Goal: Task Accomplishment & Management: Complete application form

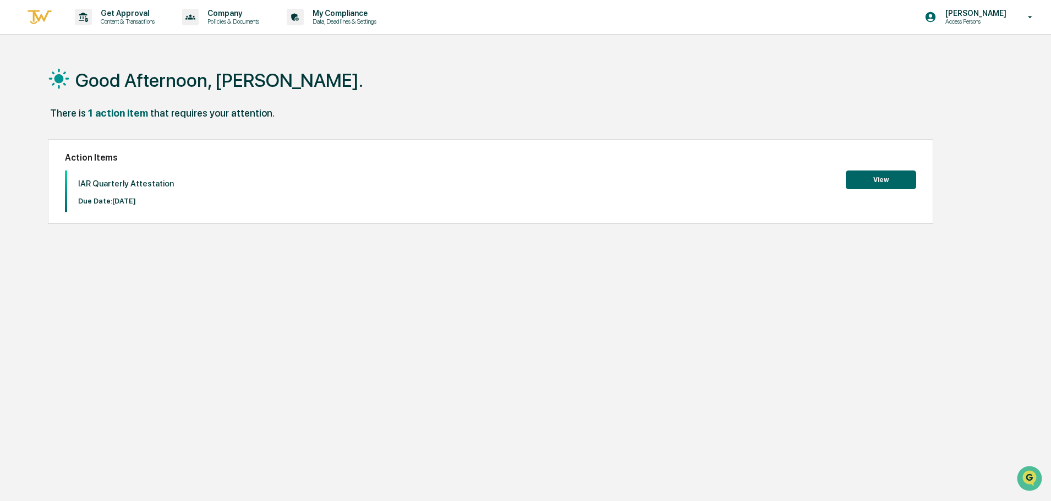
click at [897, 184] on button "View" at bounding box center [881, 180] width 70 height 19
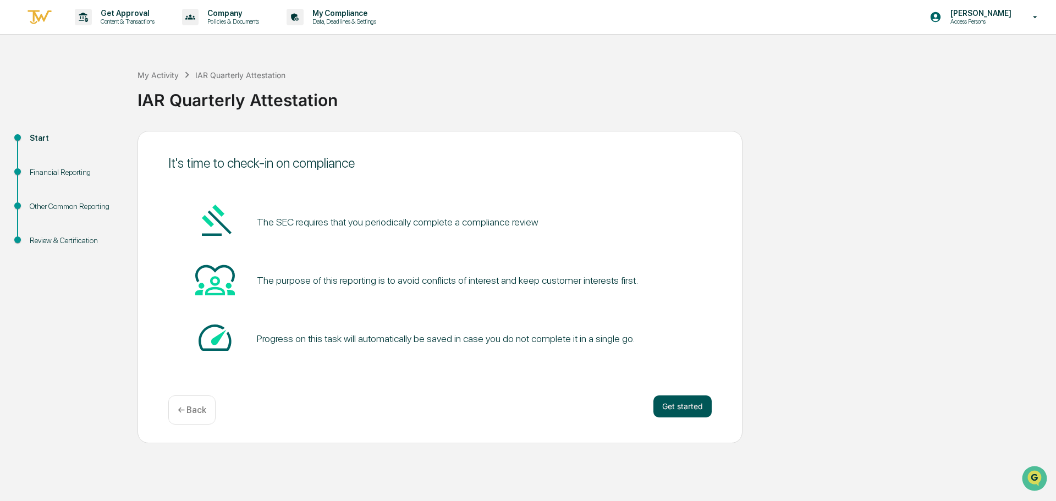
click at [692, 406] on button "Get started" at bounding box center [683, 407] width 58 height 22
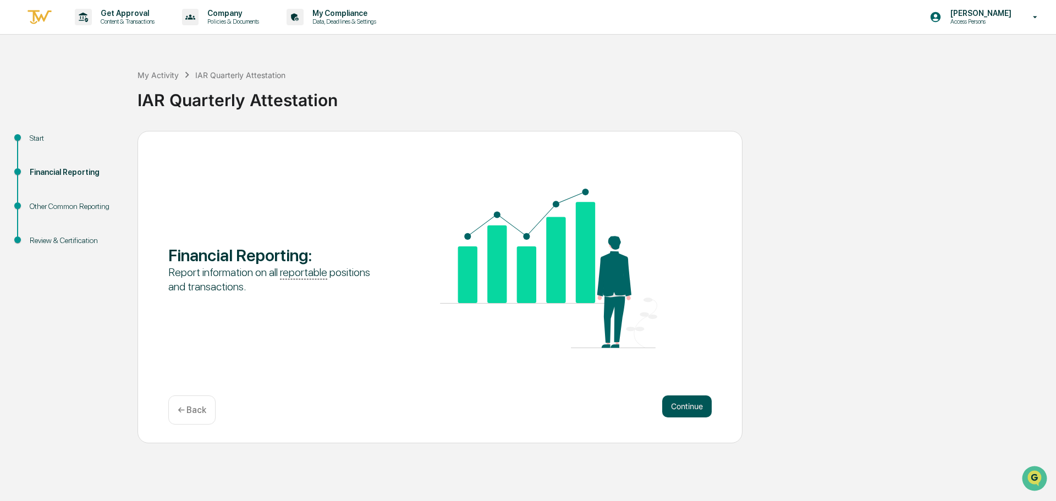
click at [670, 397] on button "Continue" at bounding box center [687, 407] width 50 height 22
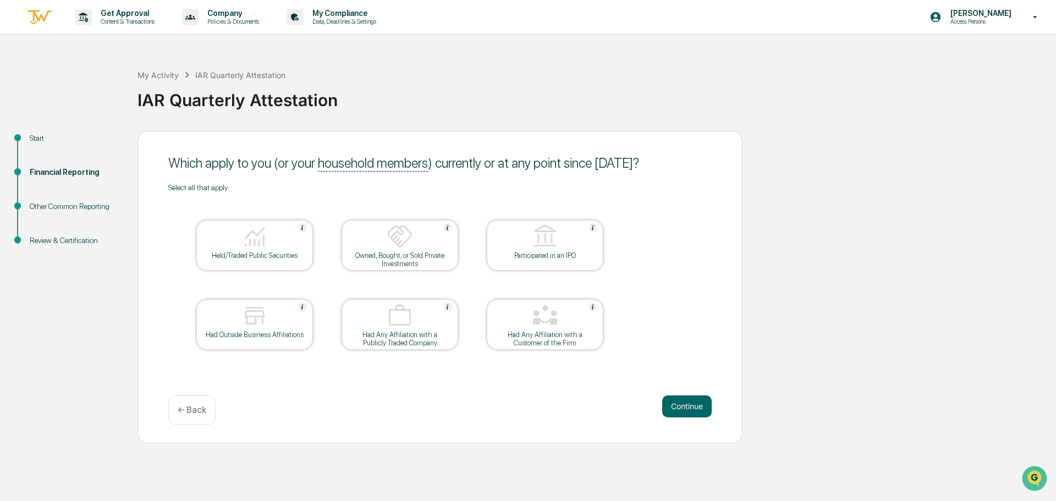
click at [278, 259] on div "Held/Traded Public Securities" at bounding box center [254, 255] width 99 height 8
click at [699, 408] on button "Continue" at bounding box center [687, 407] width 50 height 22
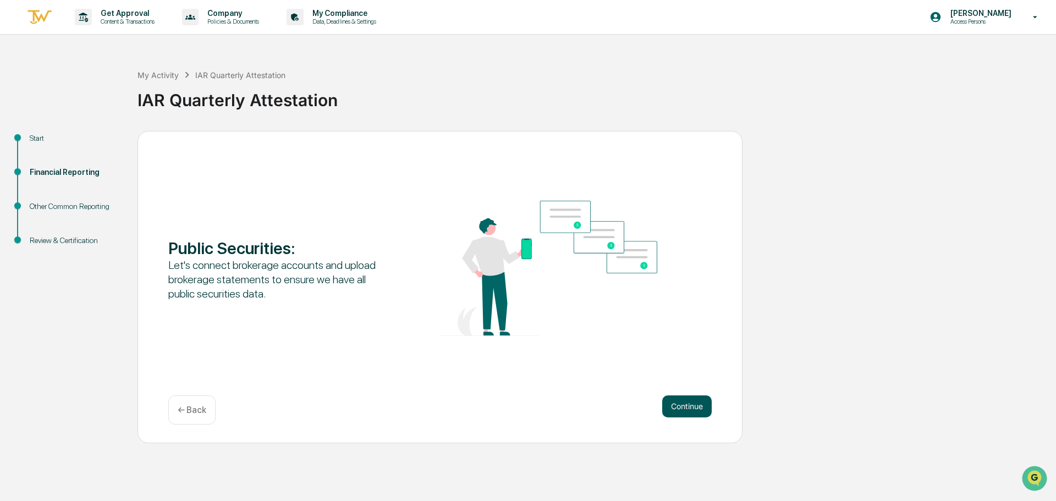
click at [691, 407] on button "Continue" at bounding box center [687, 407] width 50 height 22
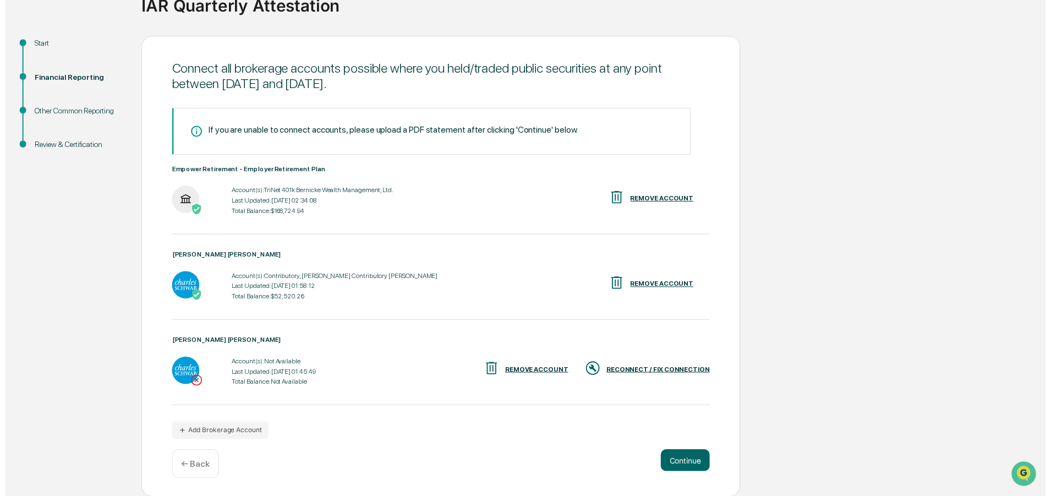
scroll to position [95, 0]
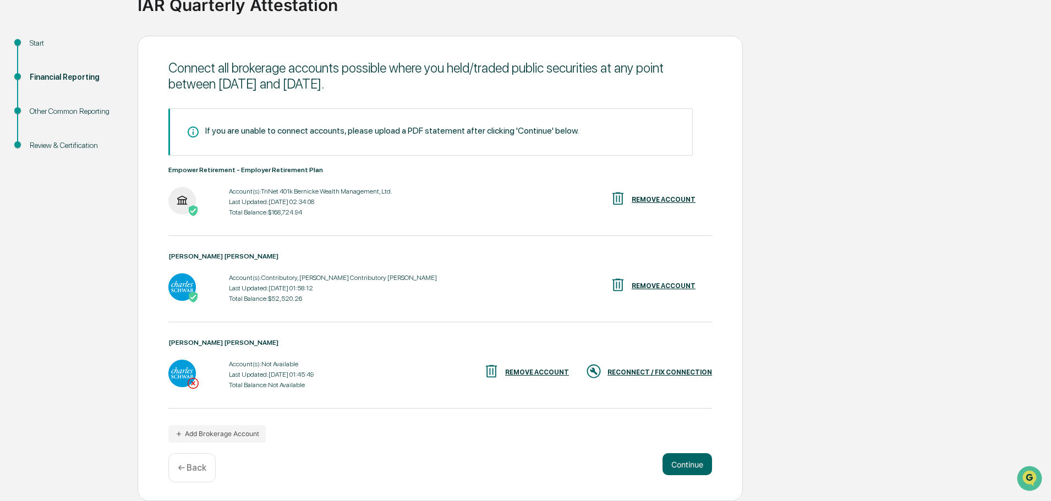
click at [672, 370] on div "RECONNECT / FIX CONNECTION" at bounding box center [659, 373] width 105 height 8
click at [678, 463] on button "Continue" at bounding box center [687, 464] width 50 height 22
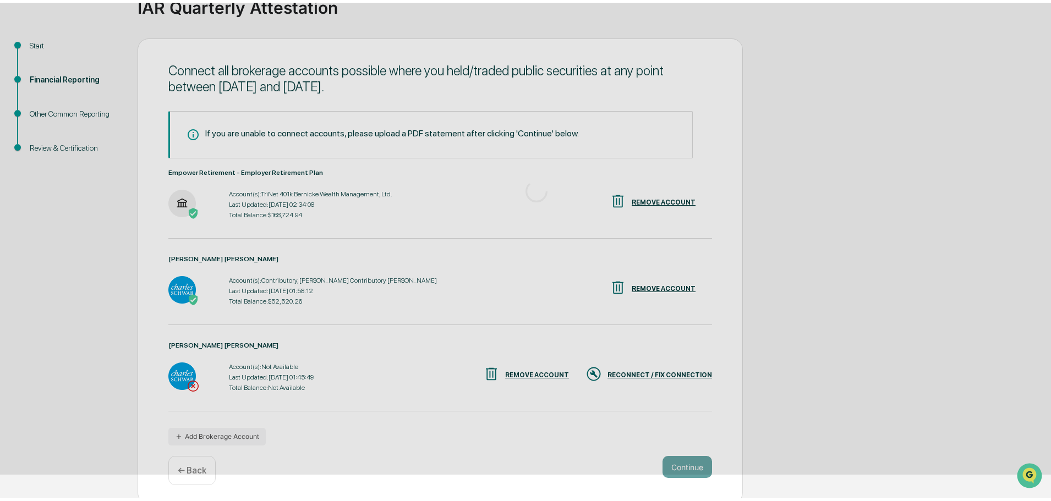
scroll to position [0, 0]
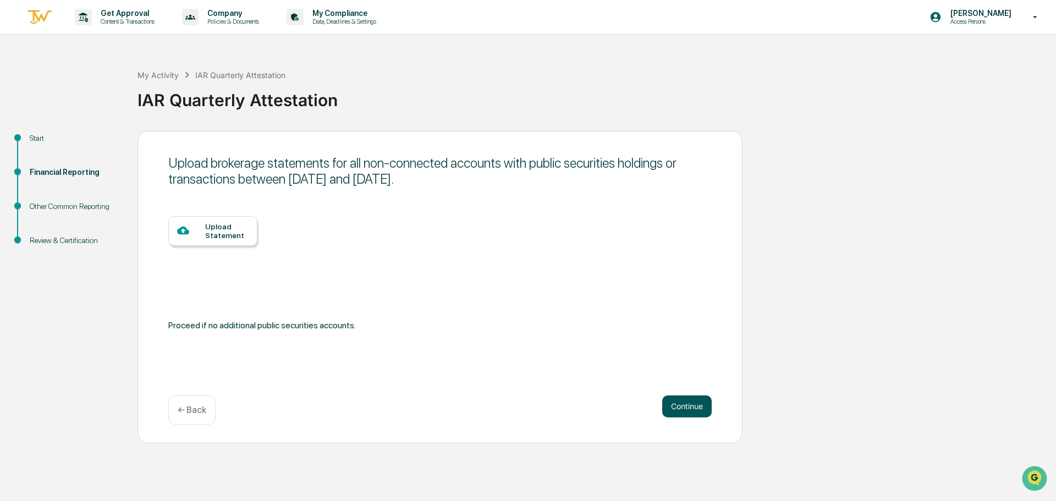
click at [696, 407] on button "Continue" at bounding box center [687, 407] width 50 height 22
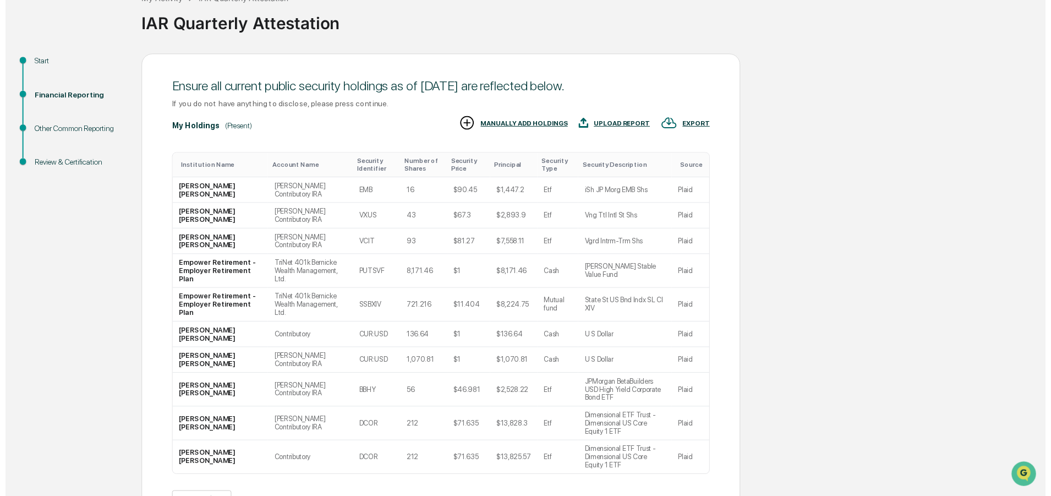
scroll to position [109, 0]
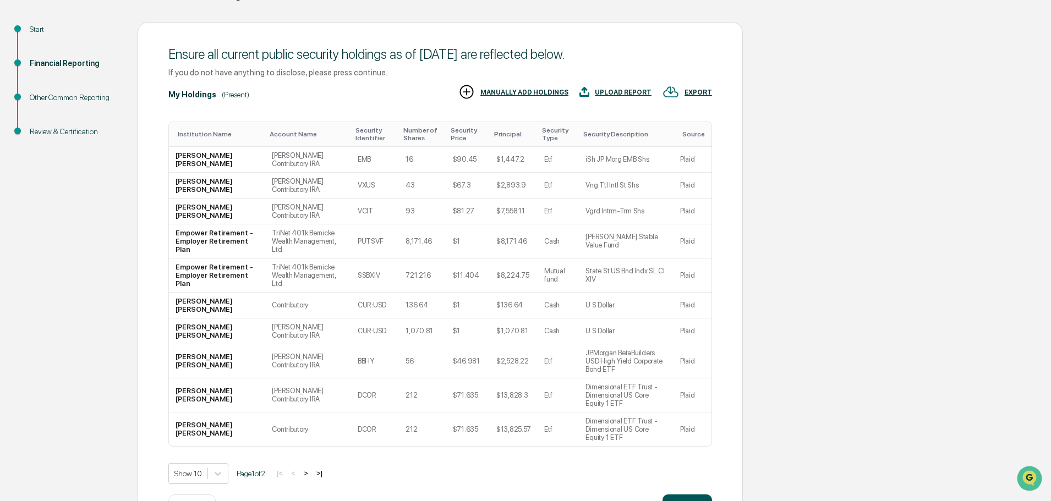
click at [676, 495] on button "Continue" at bounding box center [687, 506] width 50 height 22
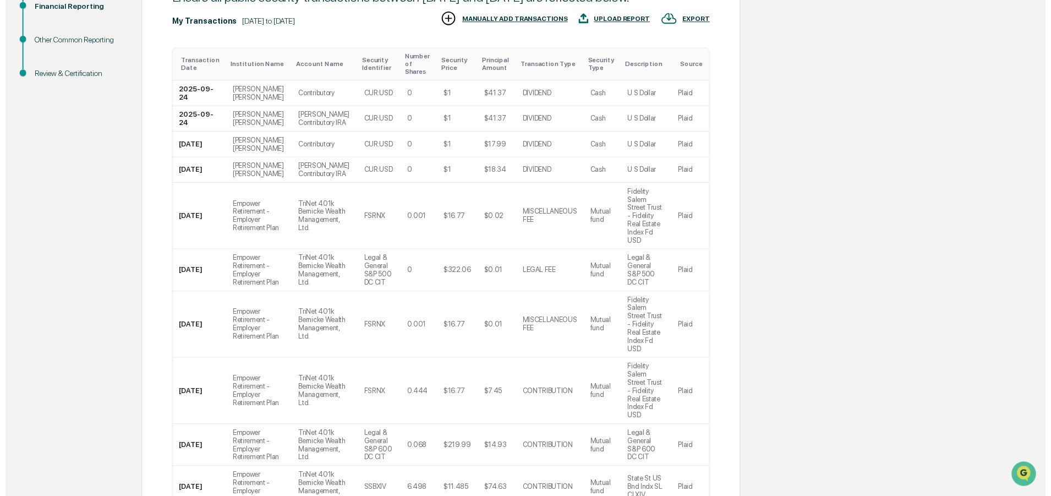
scroll to position [258, 0]
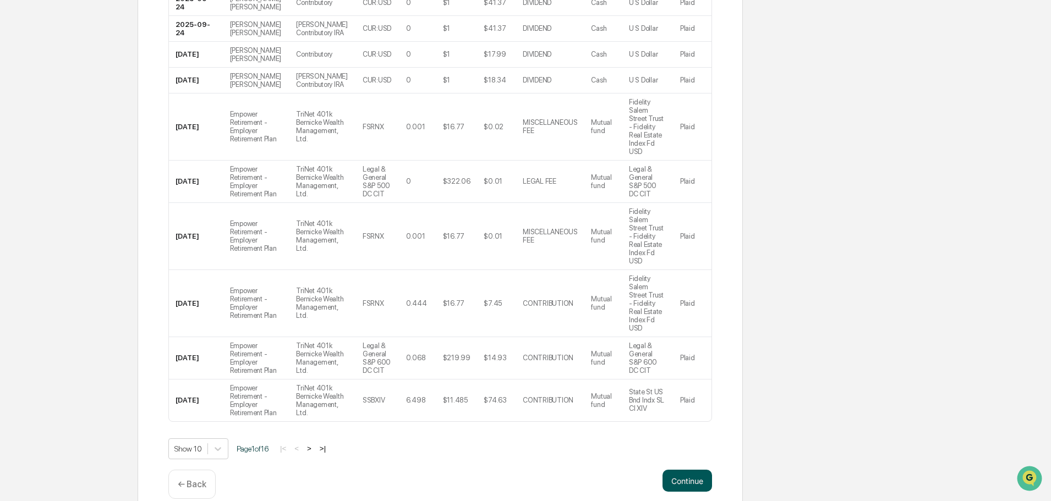
click at [680, 470] on button "Continue" at bounding box center [687, 481] width 50 height 22
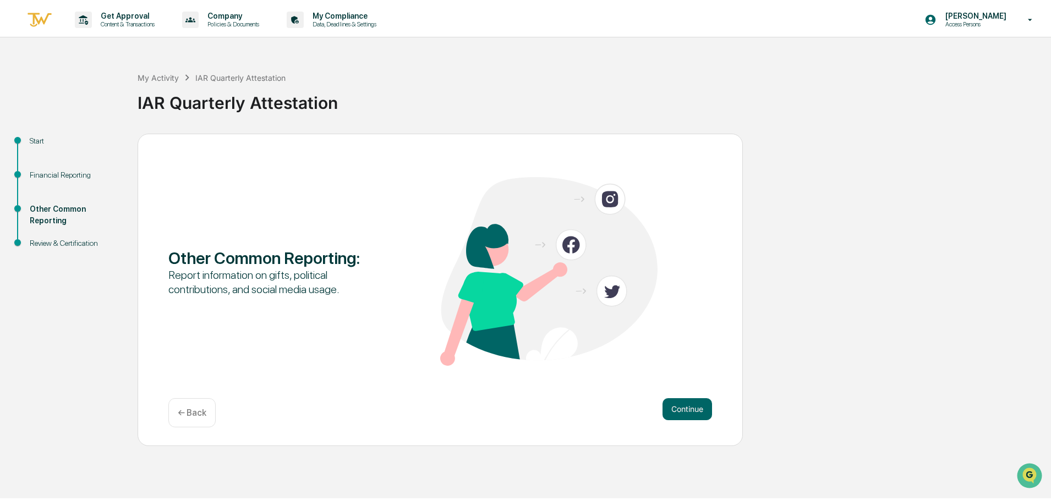
scroll to position [0, 0]
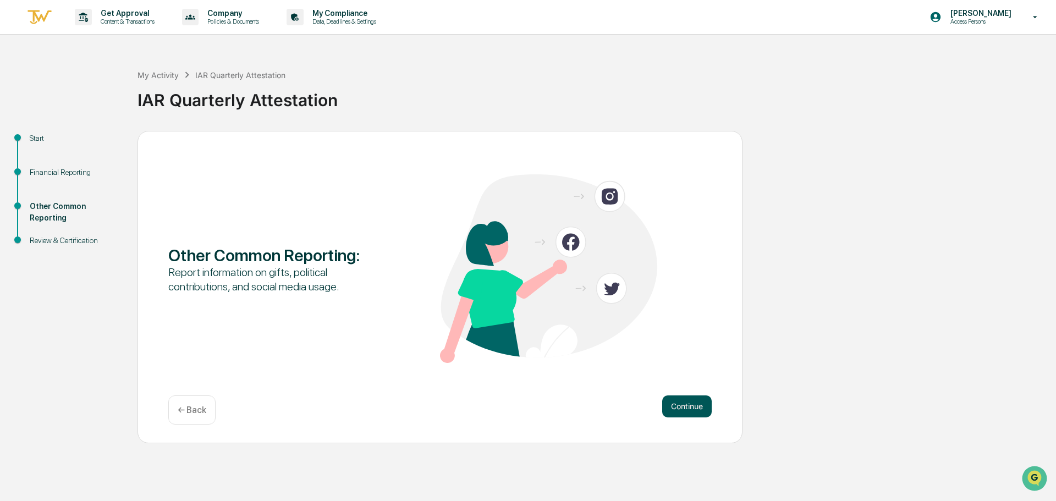
click at [687, 405] on button "Continue" at bounding box center [687, 407] width 50 height 22
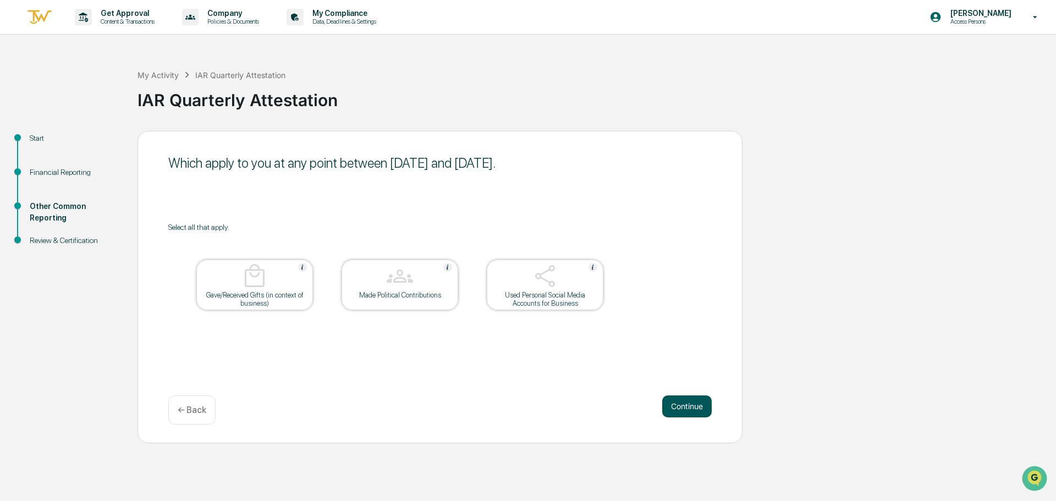
click at [687, 403] on button "Continue" at bounding box center [687, 407] width 50 height 22
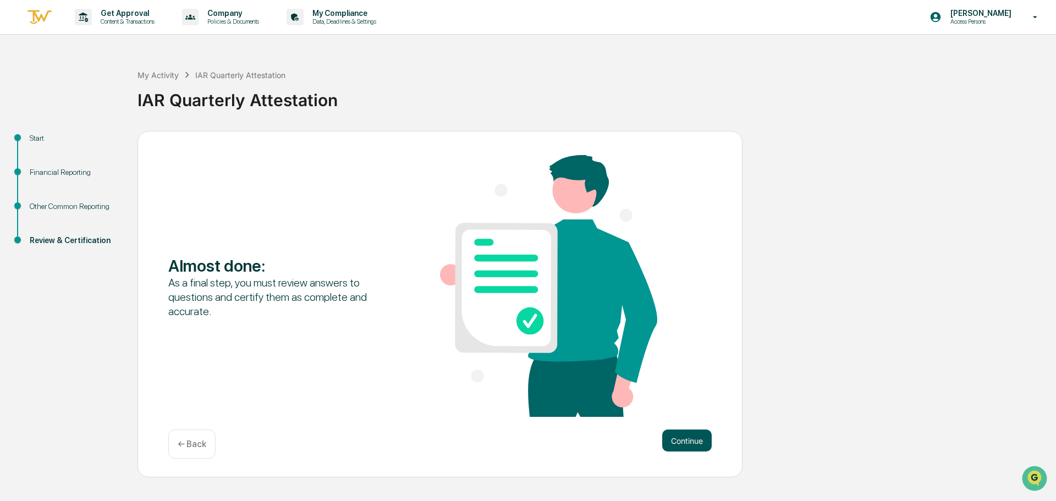
click at [690, 439] on button "Continue" at bounding box center [687, 441] width 50 height 22
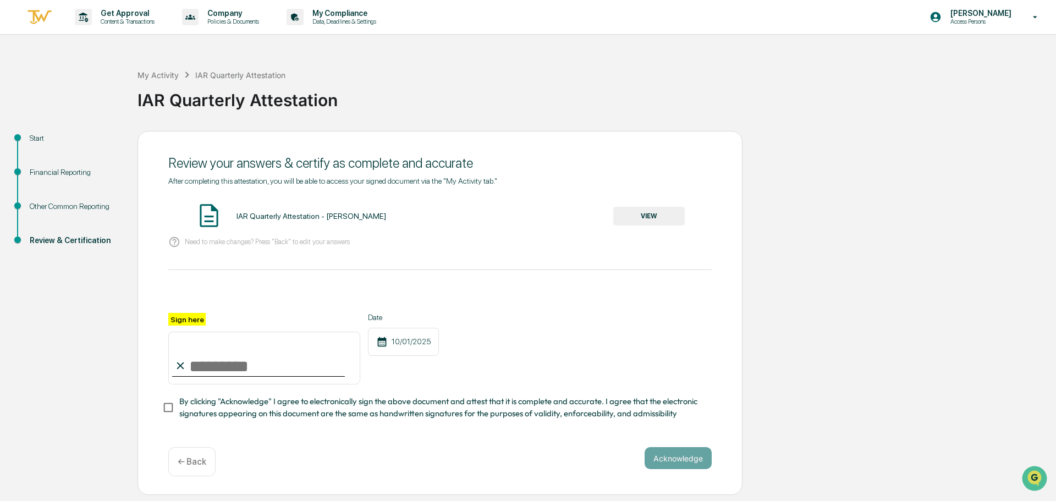
click at [200, 374] on input "Sign here" at bounding box center [264, 358] width 192 height 53
type input "**********"
click at [432, 330] on div "10/01/2025" at bounding box center [403, 342] width 71 height 28
click at [682, 460] on button "Acknowledge" at bounding box center [678, 458] width 67 height 22
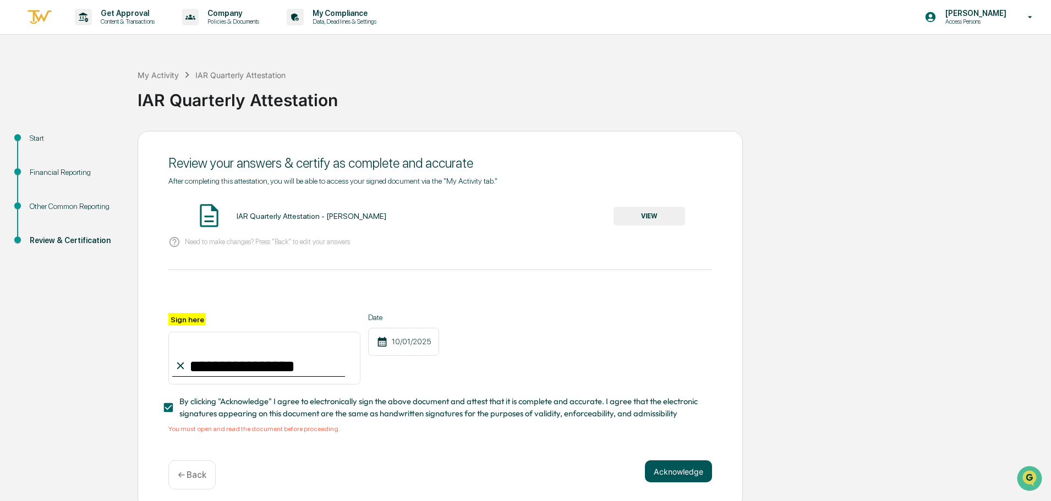
click at [679, 474] on button "Acknowledge" at bounding box center [678, 472] width 67 height 22
click at [677, 475] on button "Acknowledge" at bounding box center [678, 472] width 67 height 22
click at [644, 214] on button "VIEW" at bounding box center [650, 216] width 72 height 19
